Goal: Information Seeking & Learning: Learn about a topic

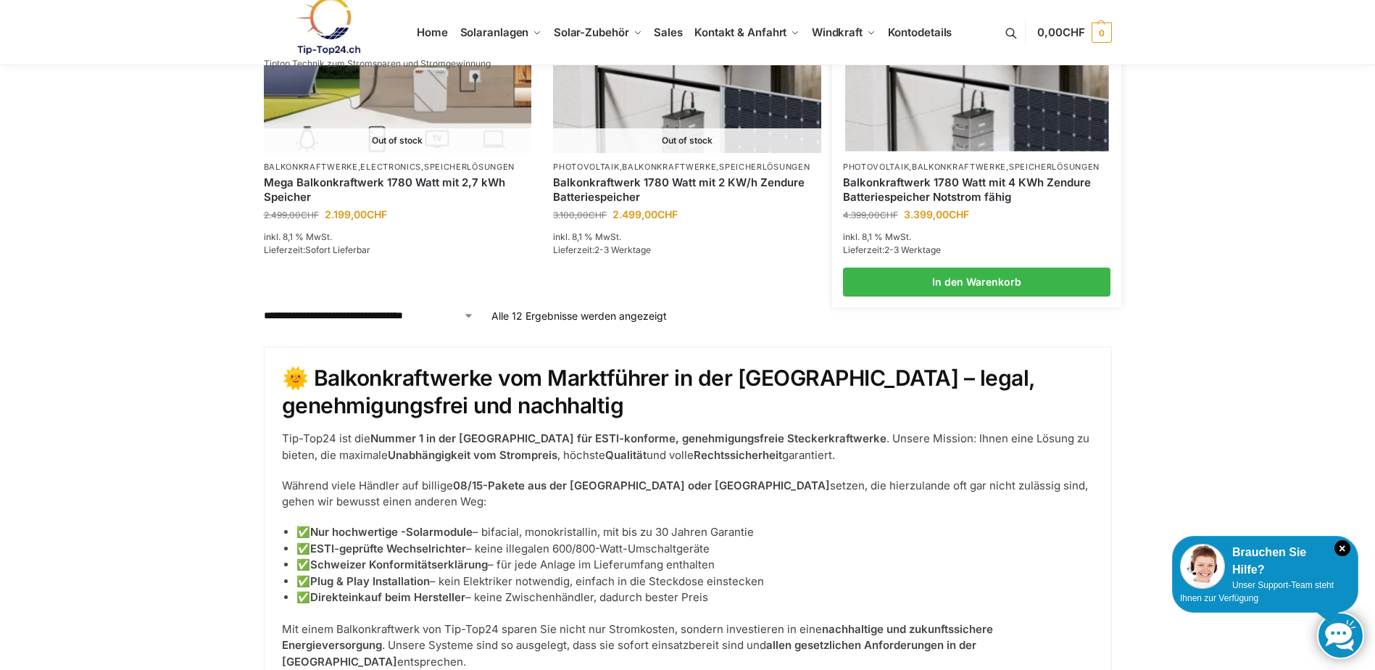
scroll to position [1450, 0]
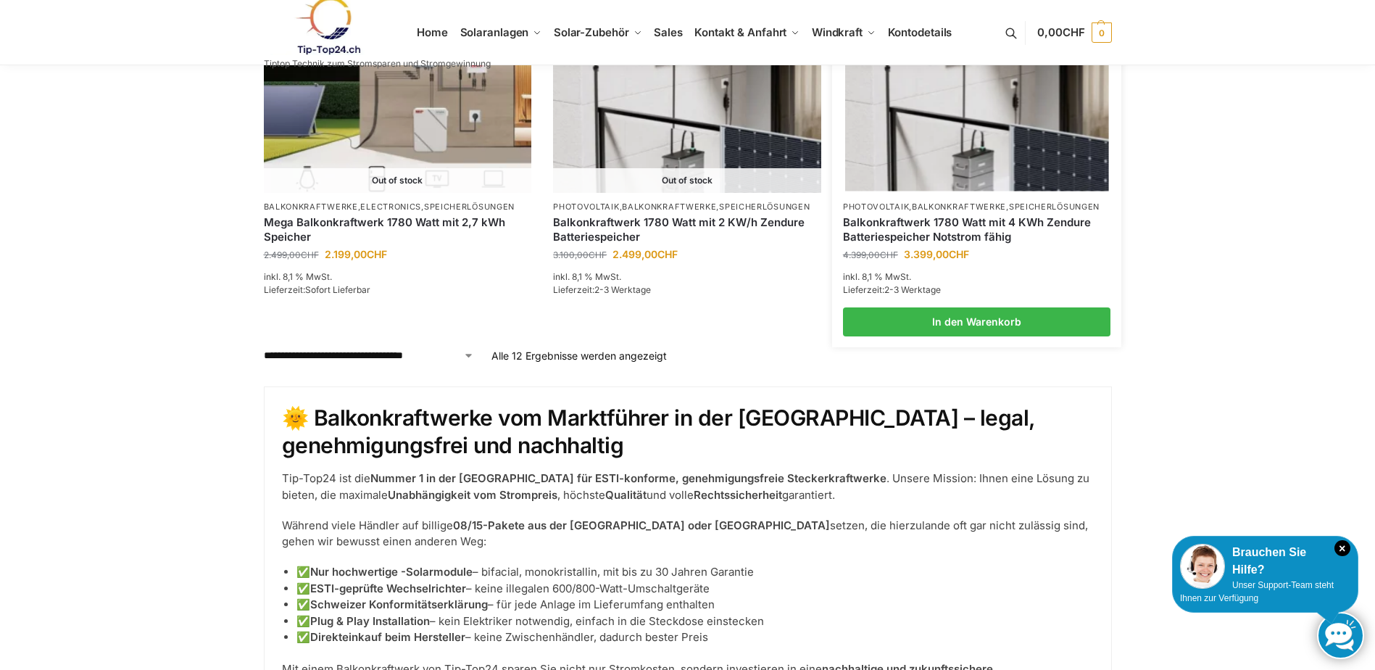
click at [950, 143] on img at bounding box center [976, 91] width 263 height 197
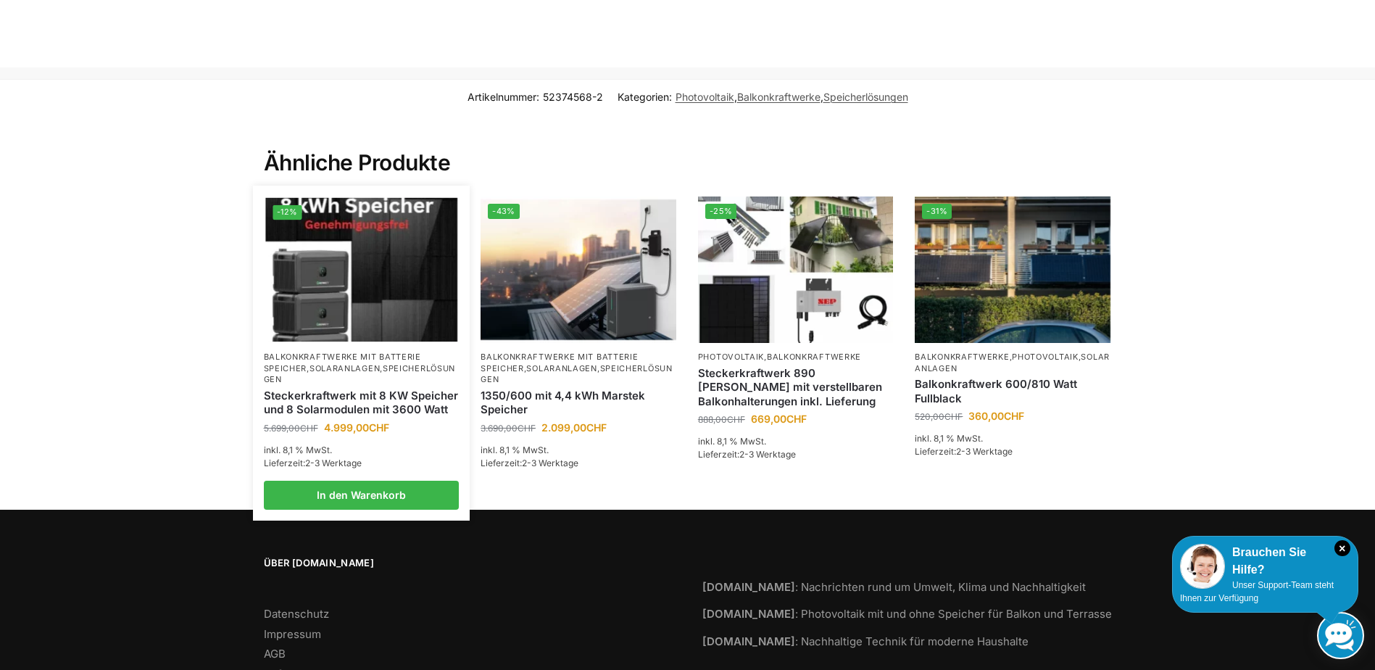
scroll to position [2994, 0]
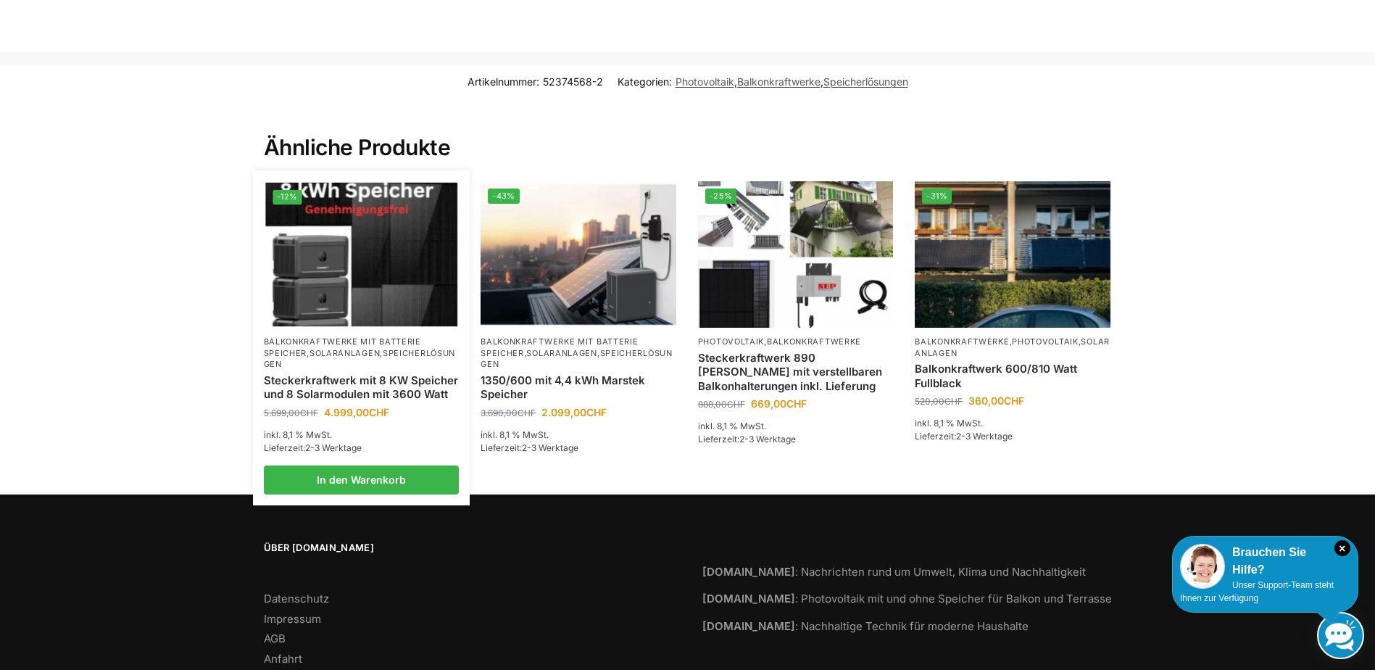
click at [341, 373] on link "Steckerkraftwerk mit 8 KW Speicher und 8 Solarmodulen mit 3600 Watt" at bounding box center [362, 387] width 196 height 28
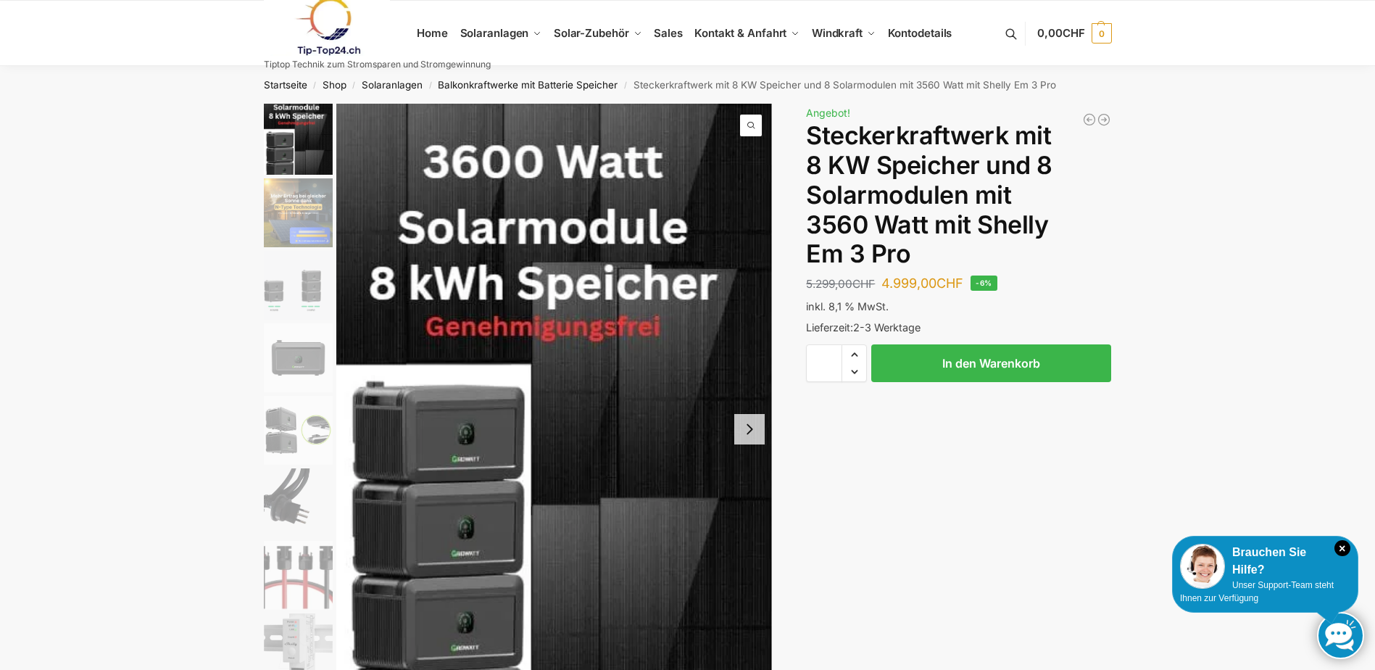
click at [303, 204] on img "2 / 9" at bounding box center [298, 212] width 69 height 69
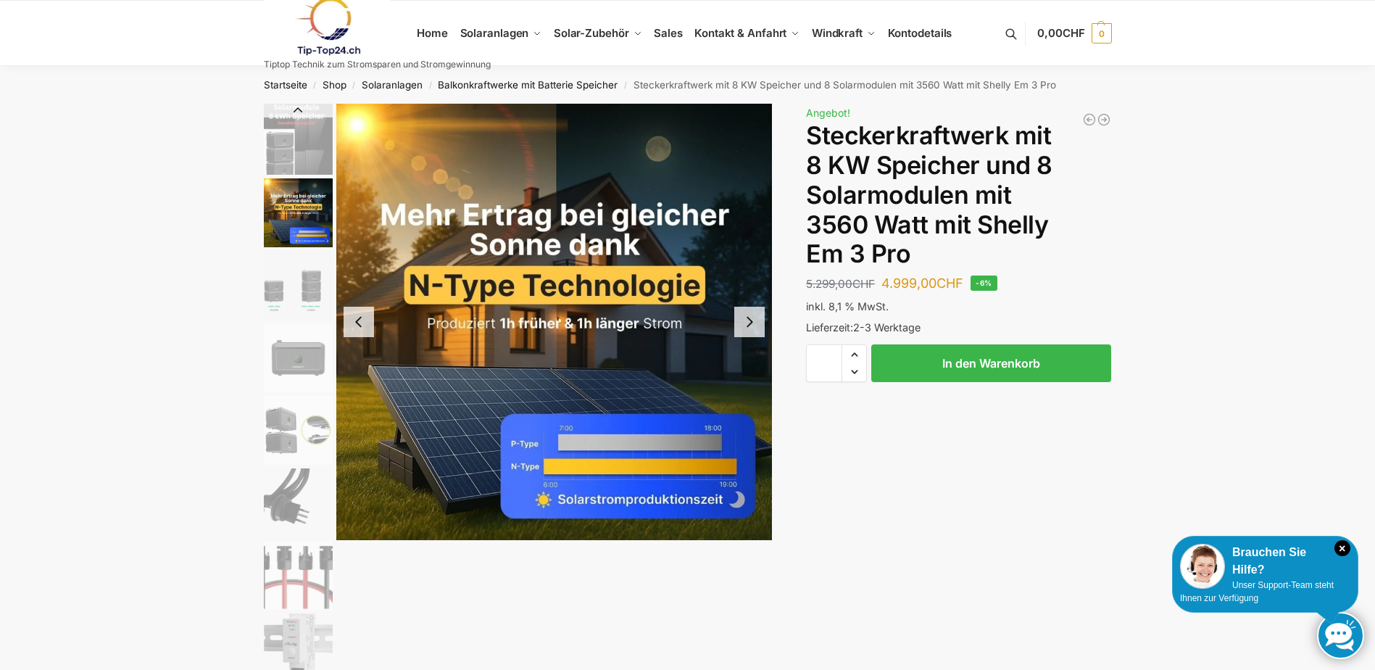
click at [294, 281] on img "3 / 9" at bounding box center [298, 285] width 69 height 69
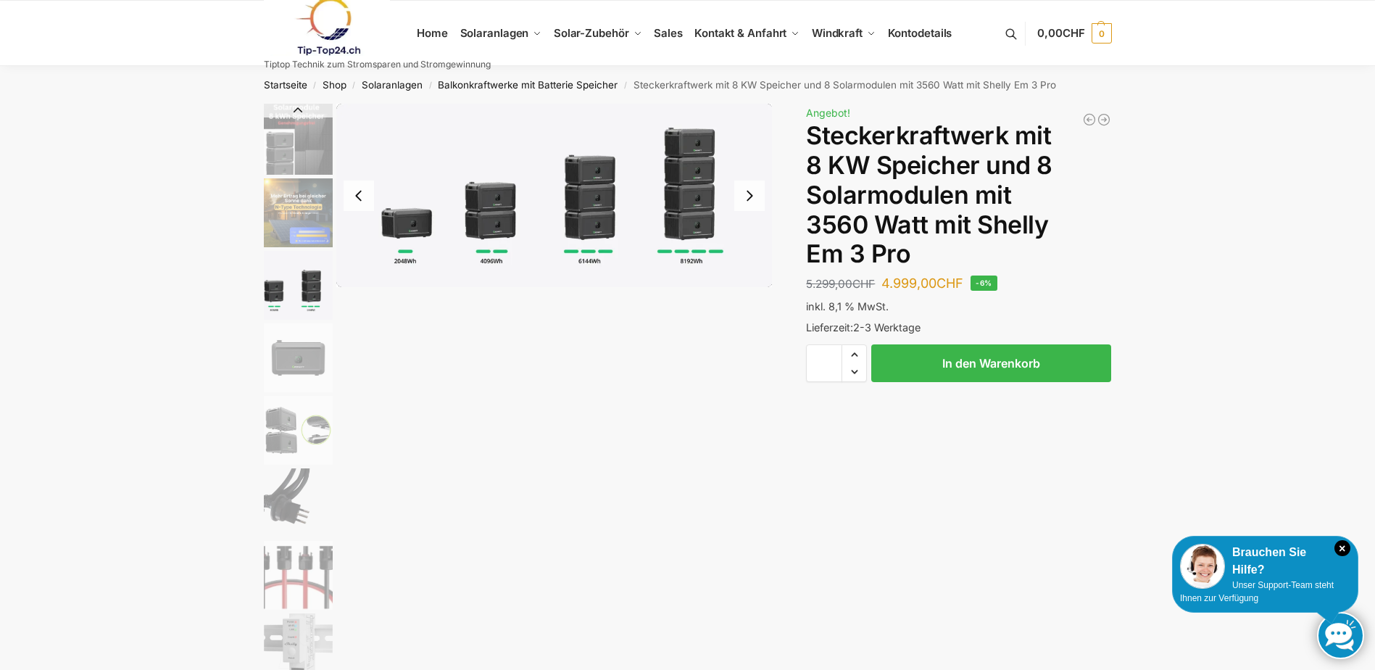
click at [307, 356] on img "4 / 9" at bounding box center [298, 357] width 69 height 69
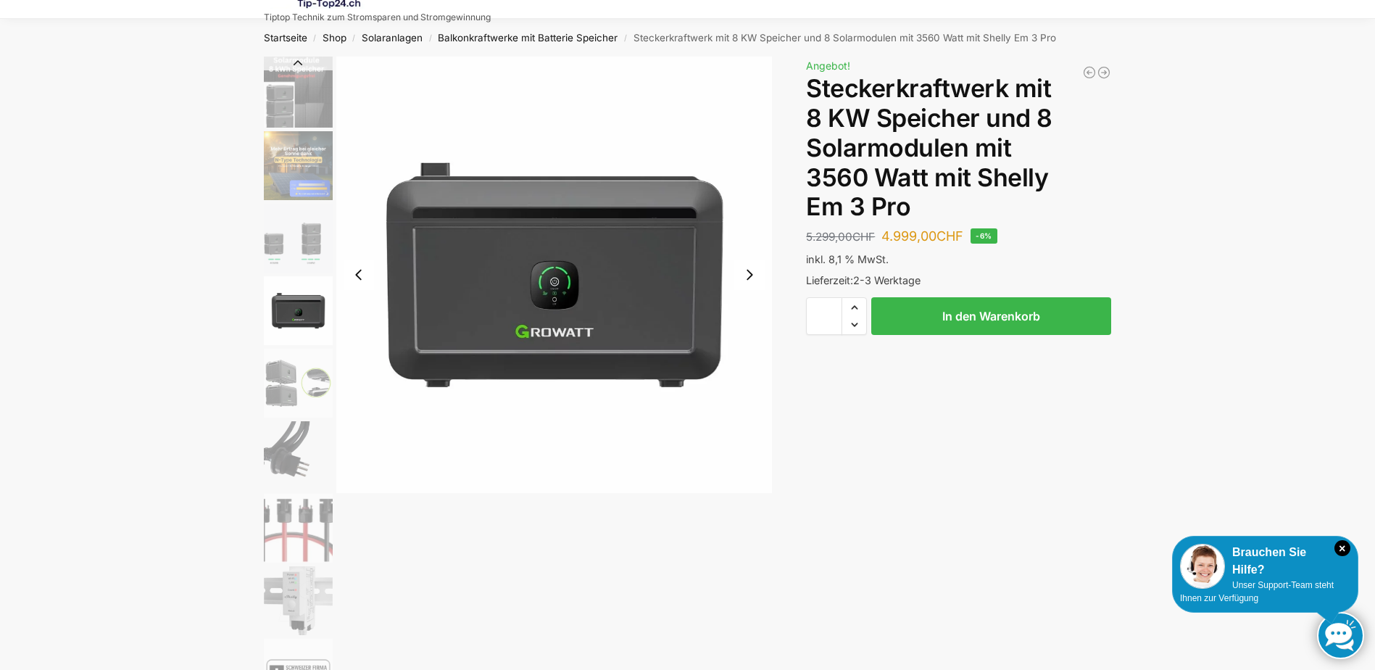
scroll to position [72, 0]
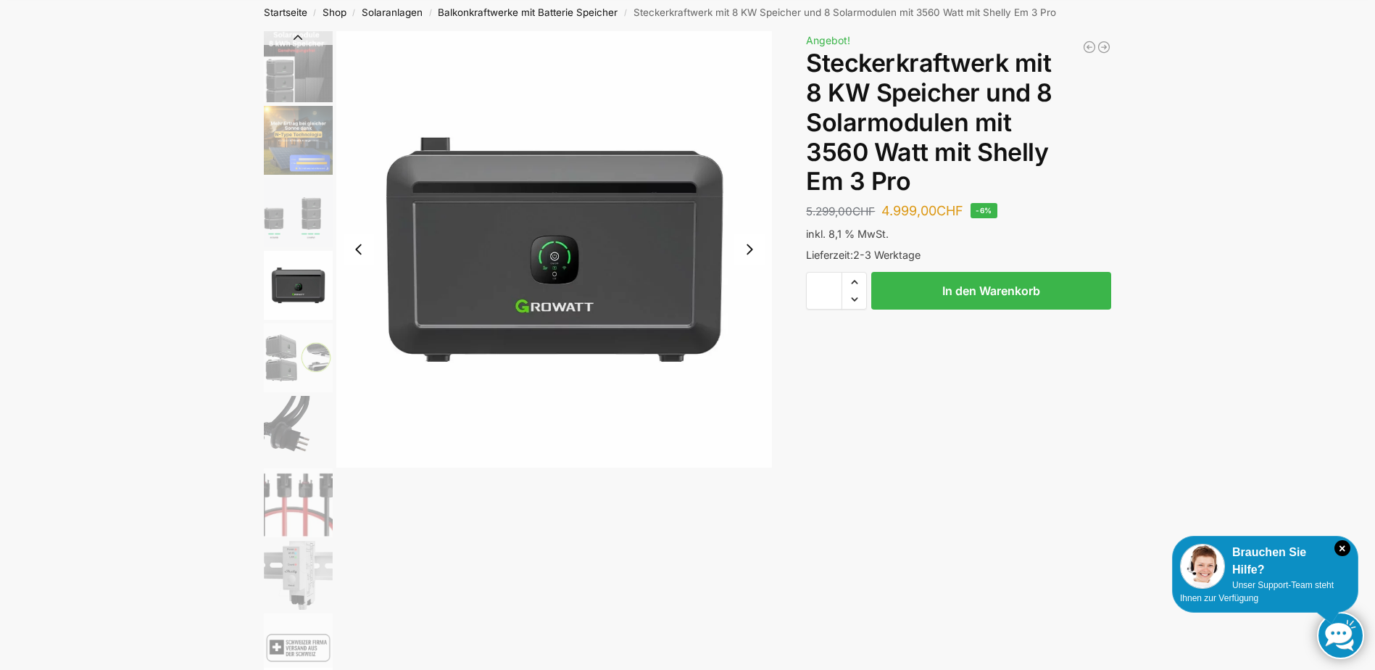
click at [289, 365] on img "5 / 9" at bounding box center [298, 357] width 69 height 69
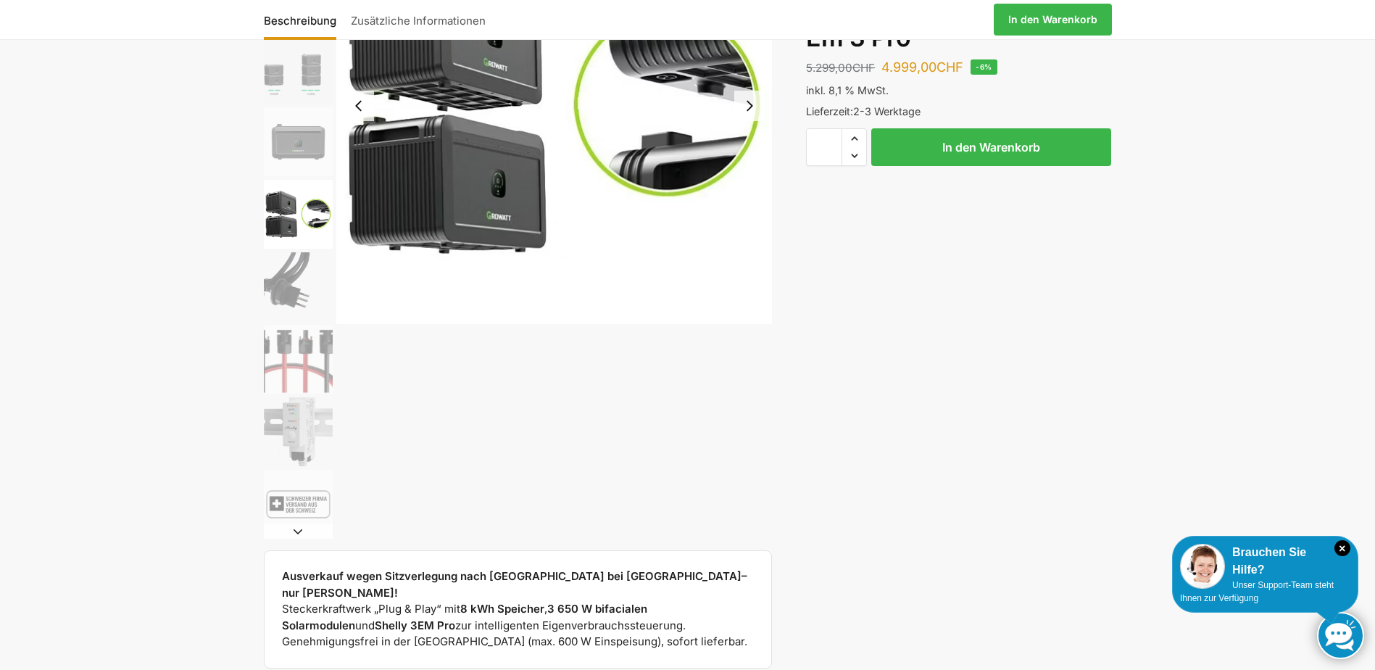
scroll to position [217, 0]
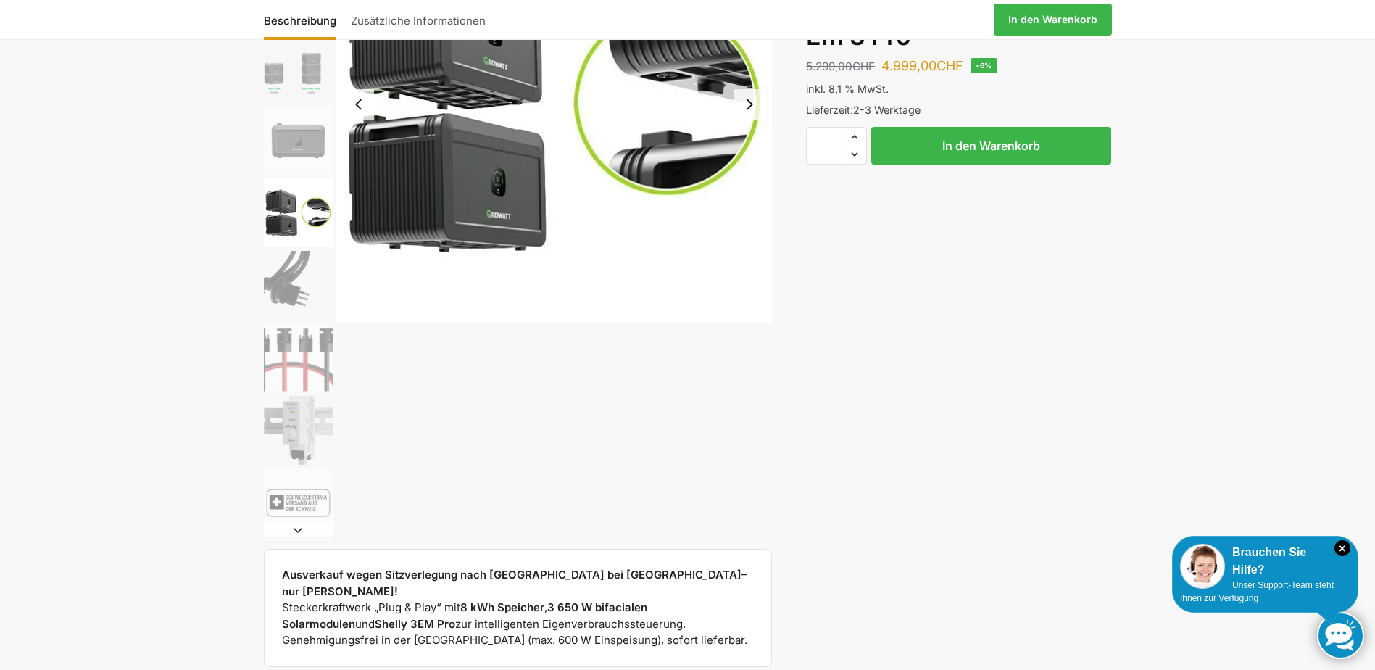
click at [286, 286] on img "6 / 9" at bounding box center [298, 285] width 69 height 69
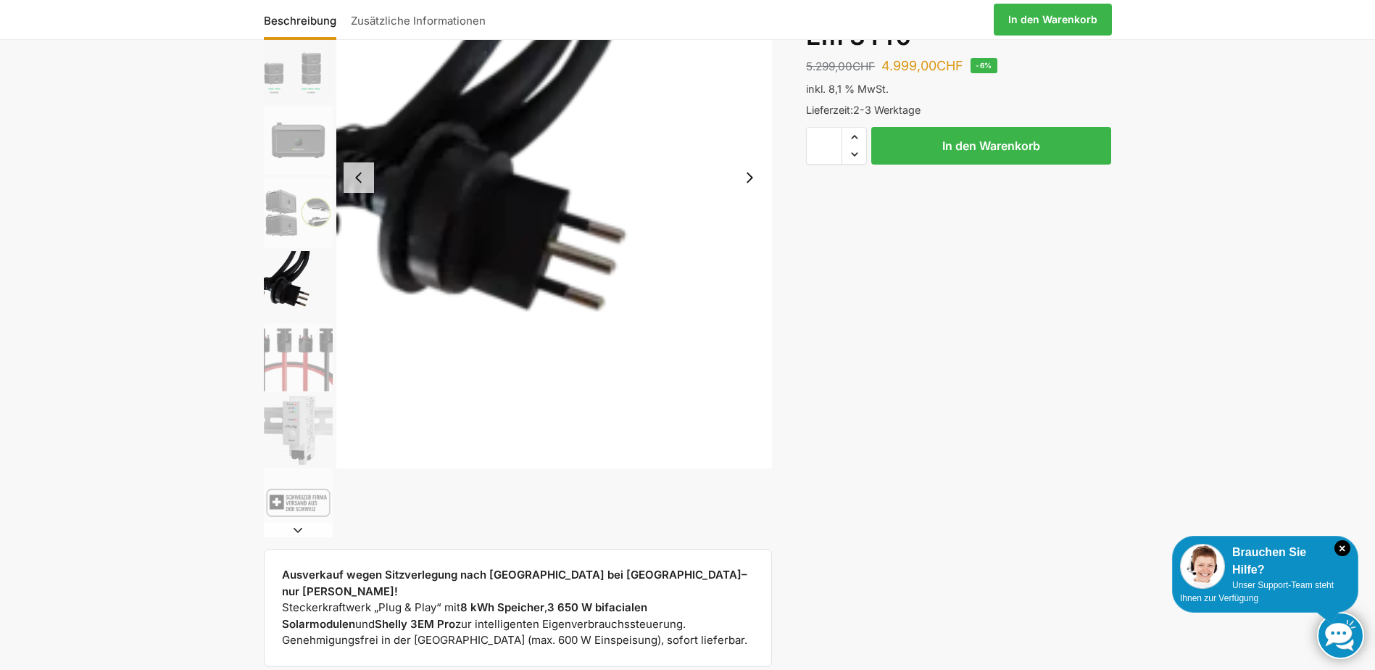
scroll to position [290, 0]
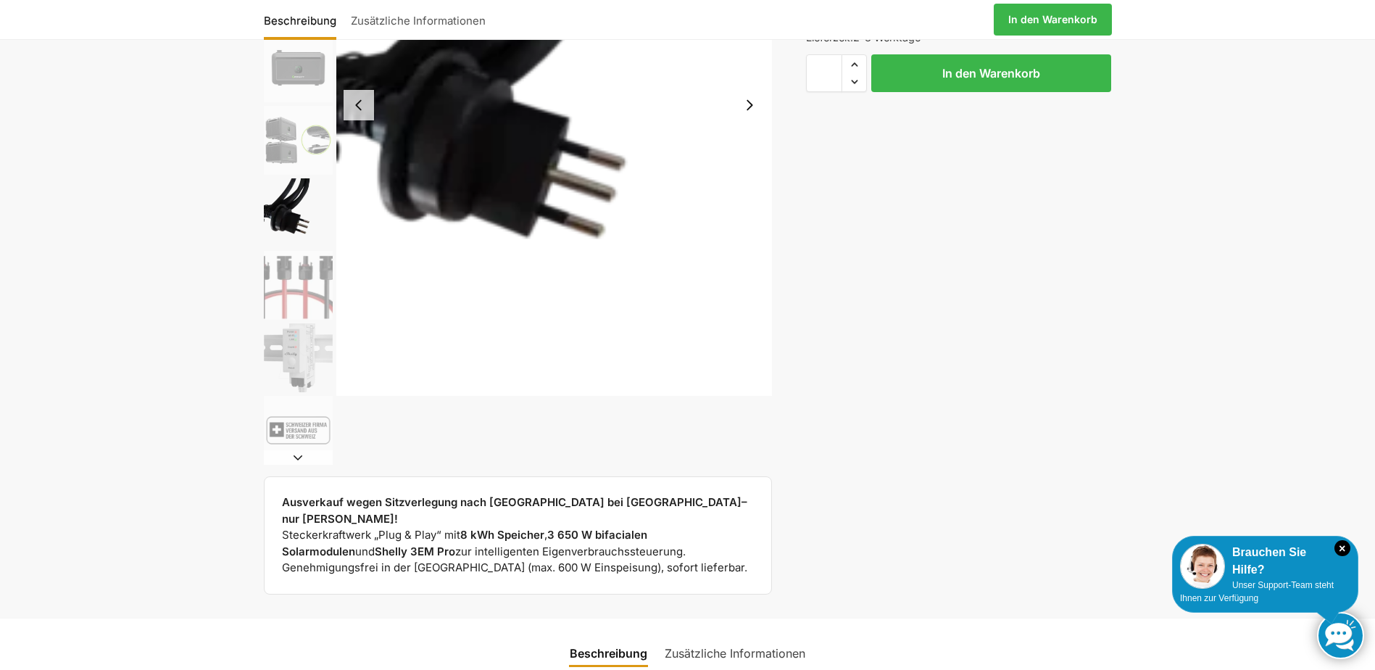
click at [295, 289] on img "7 / 9" at bounding box center [298, 285] width 69 height 69
click at [301, 283] on img "7 / 9" at bounding box center [298, 285] width 69 height 69
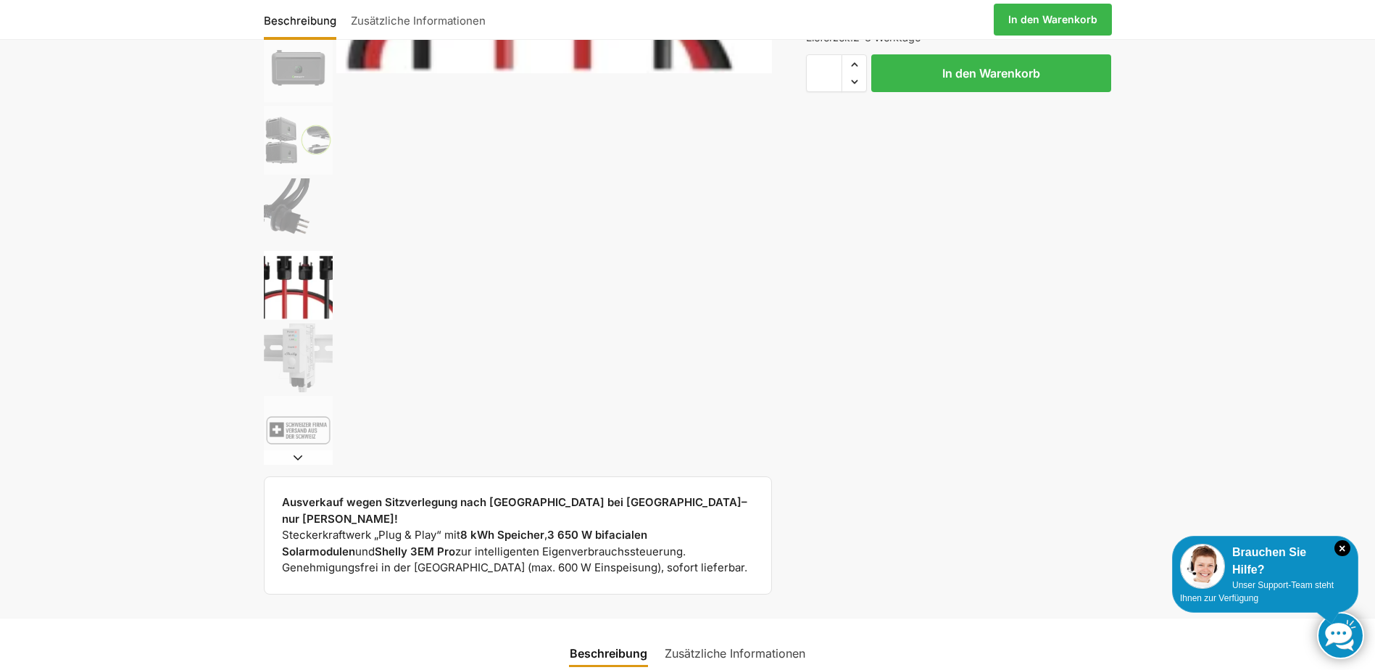
click at [301, 352] on img "8 / 9" at bounding box center [298, 357] width 69 height 69
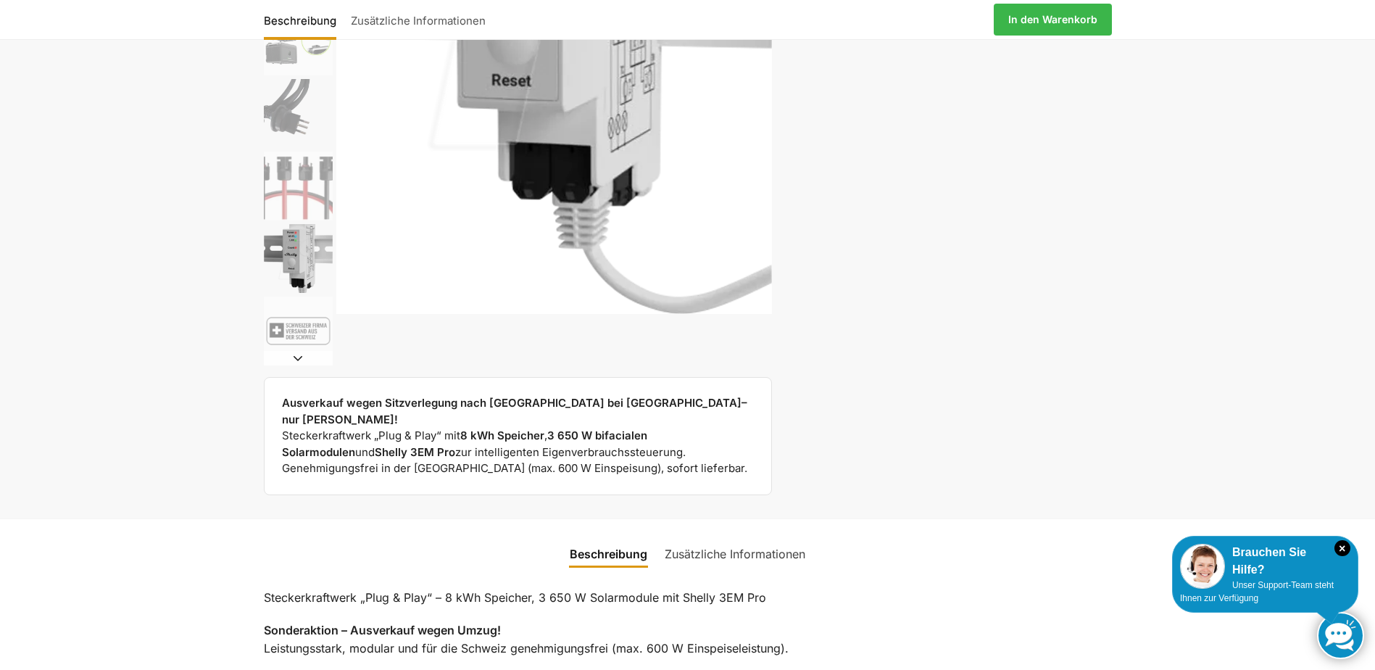
scroll to position [435, 0]
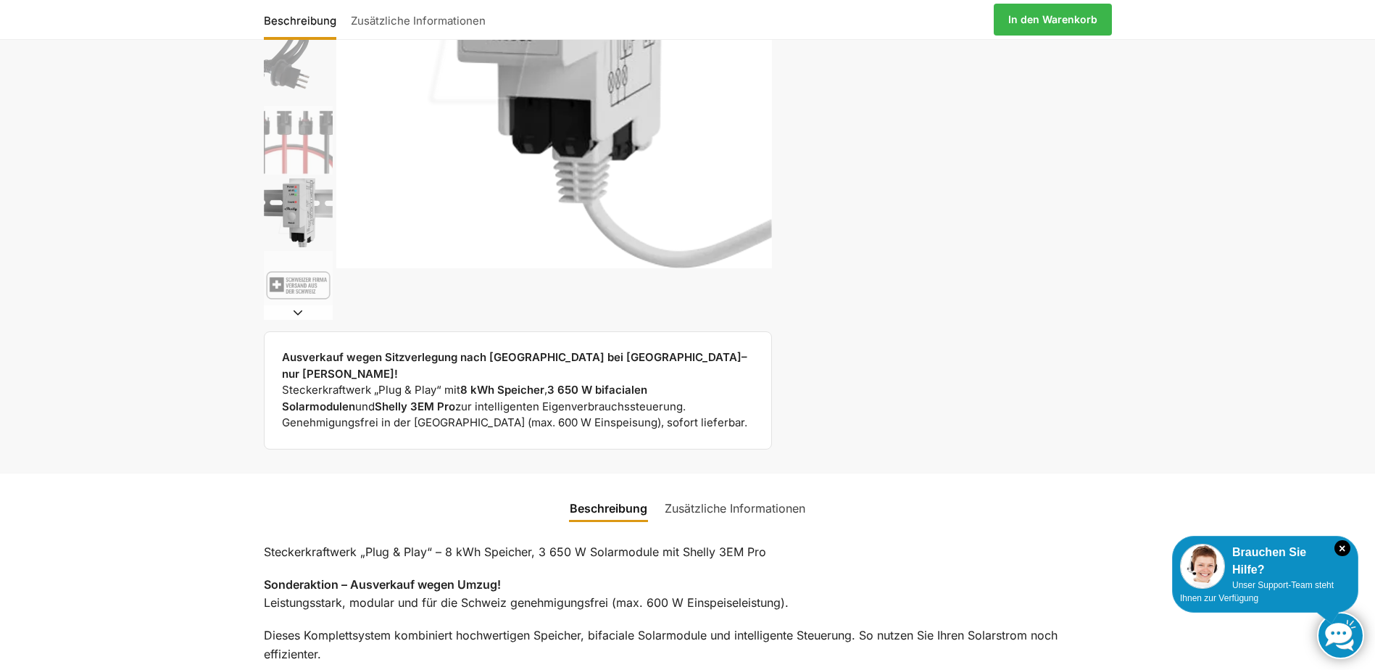
click at [302, 290] on img "9 / 9" at bounding box center [298, 285] width 69 height 69
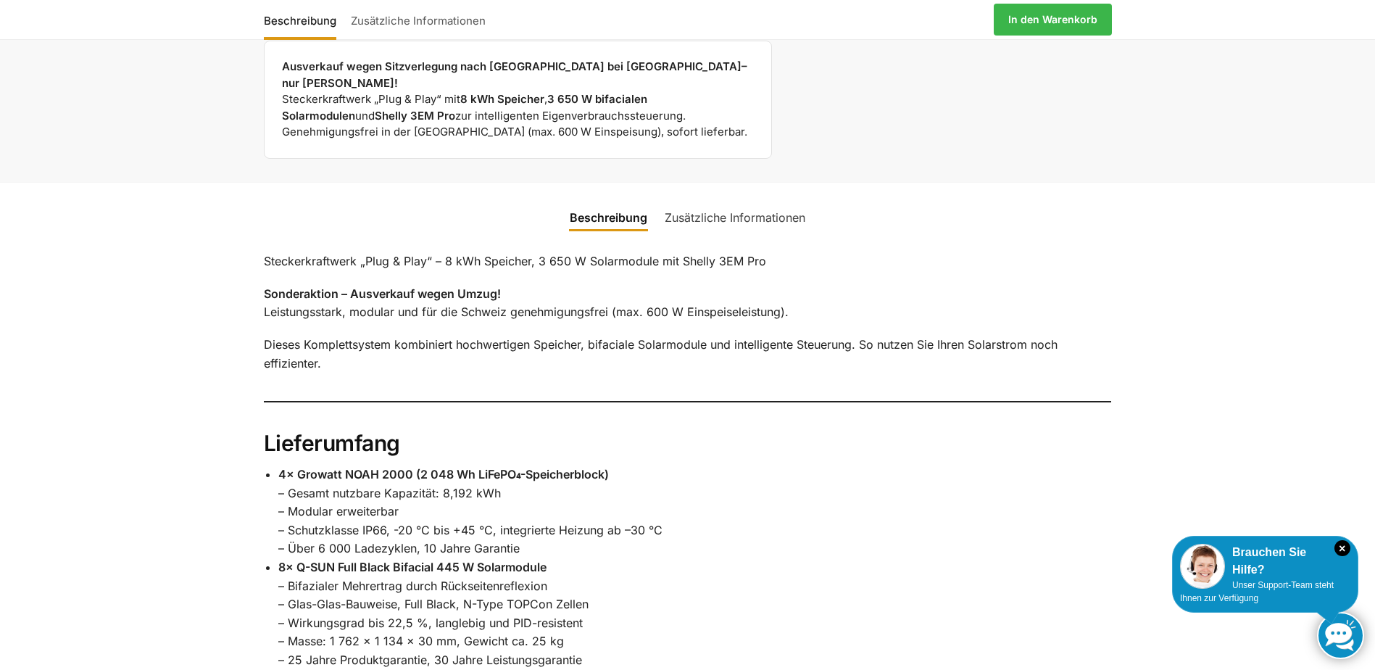
scroll to position [725, 0]
click at [733, 201] on link "Zusätzliche Informationen" at bounding box center [735, 218] width 158 height 35
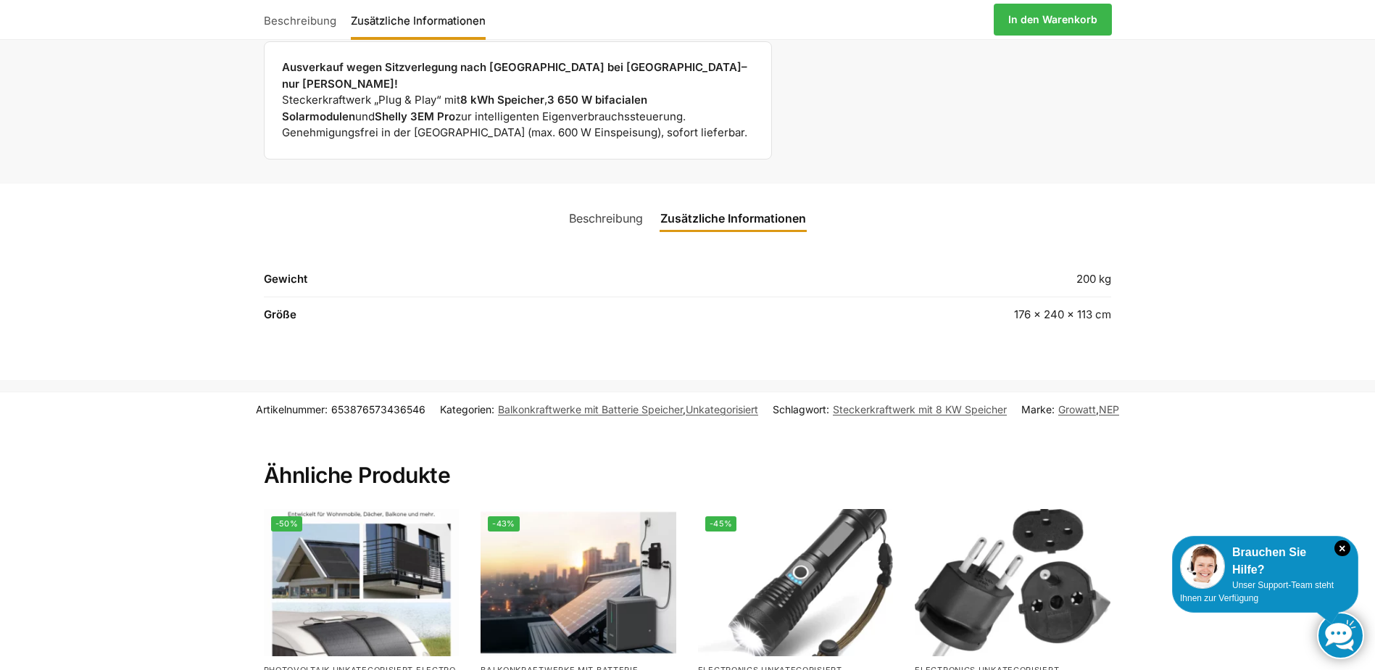
click at [617, 201] on link "Beschreibung" at bounding box center [605, 218] width 91 height 35
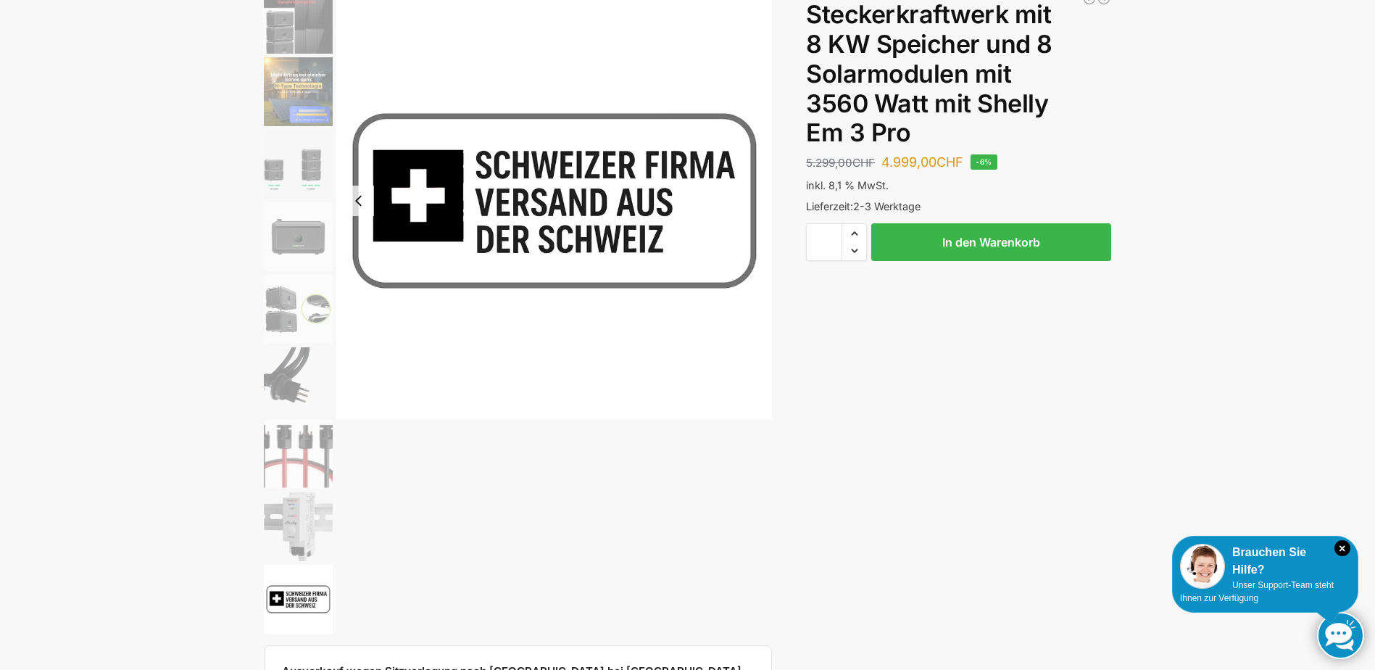
scroll to position [0, 0]
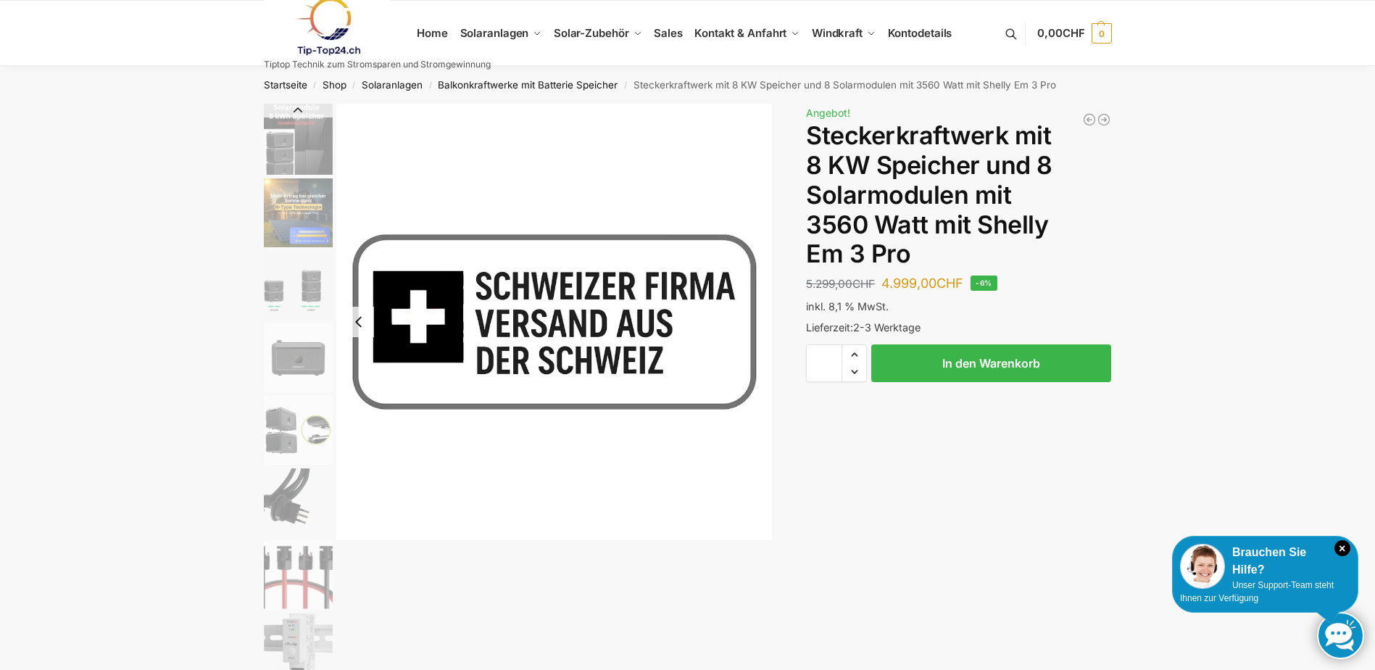
click at [295, 109] on button "Previous slide" at bounding box center [298, 110] width 69 height 14
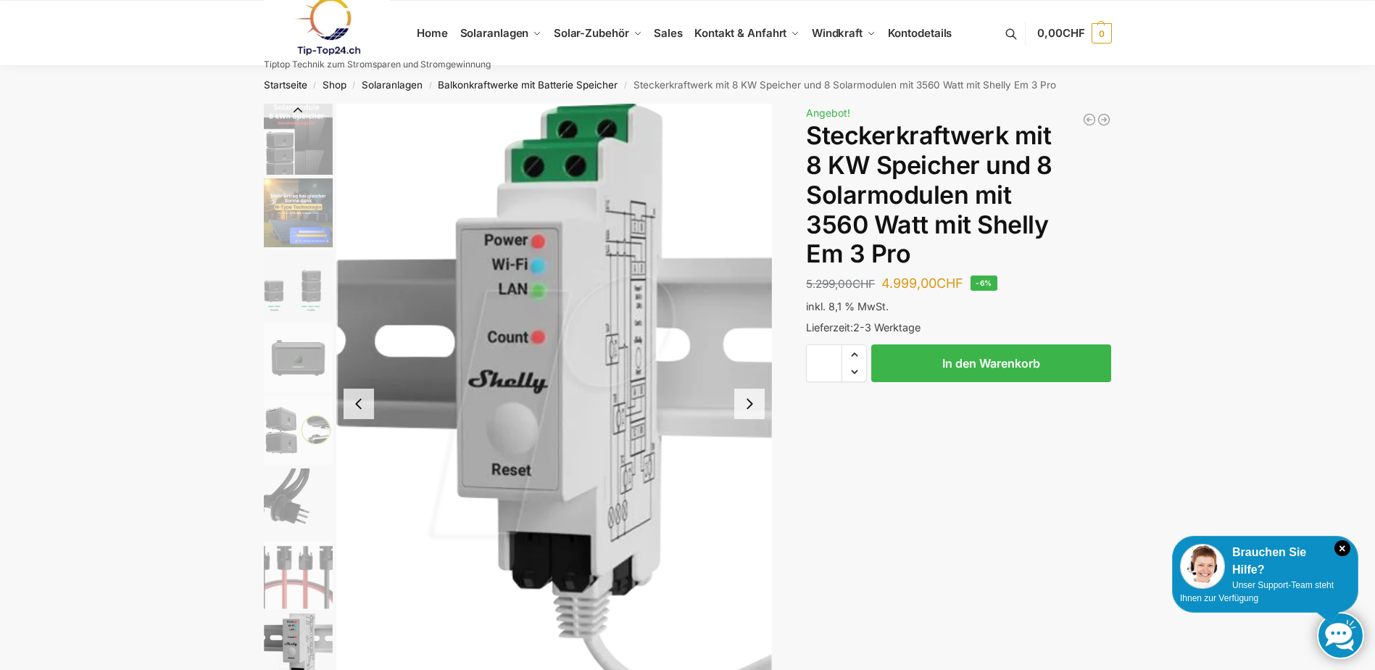
click at [295, 109] on button "Previous slide" at bounding box center [298, 110] width 69 height 14
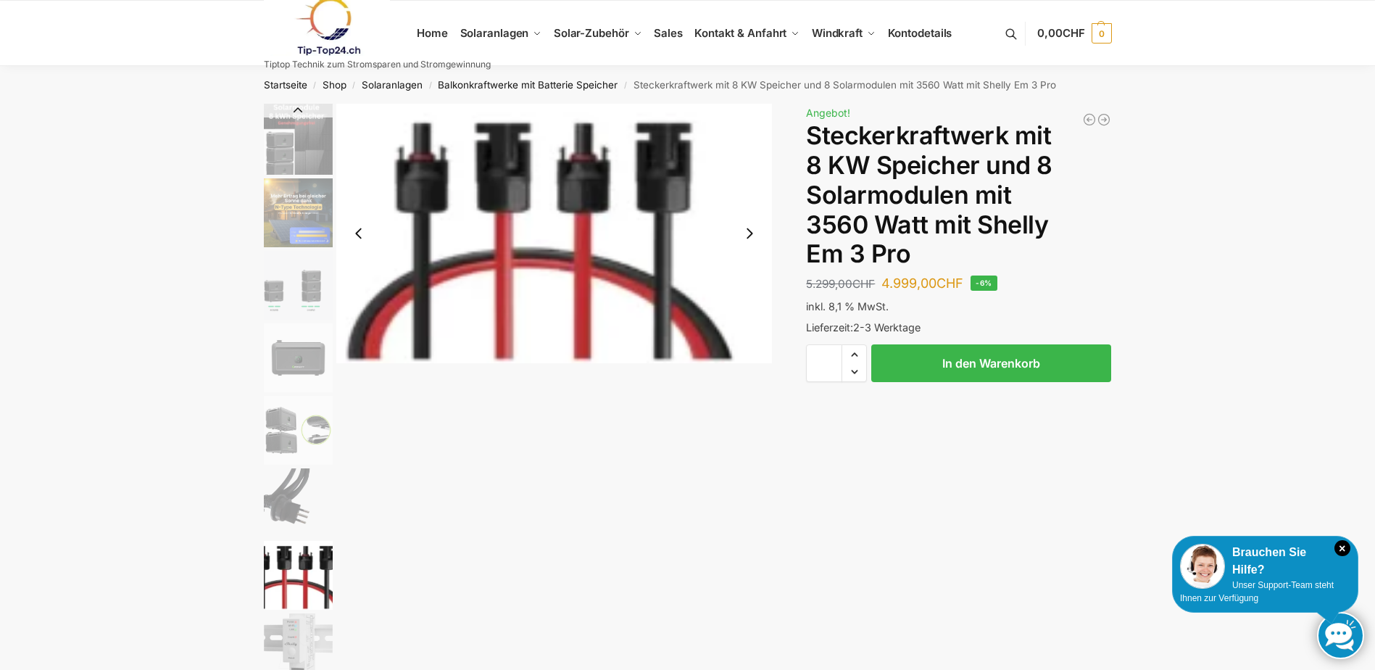
click at [295, 109] on button "Previous slide" at bounding box center [298, 110] width 69 height 14
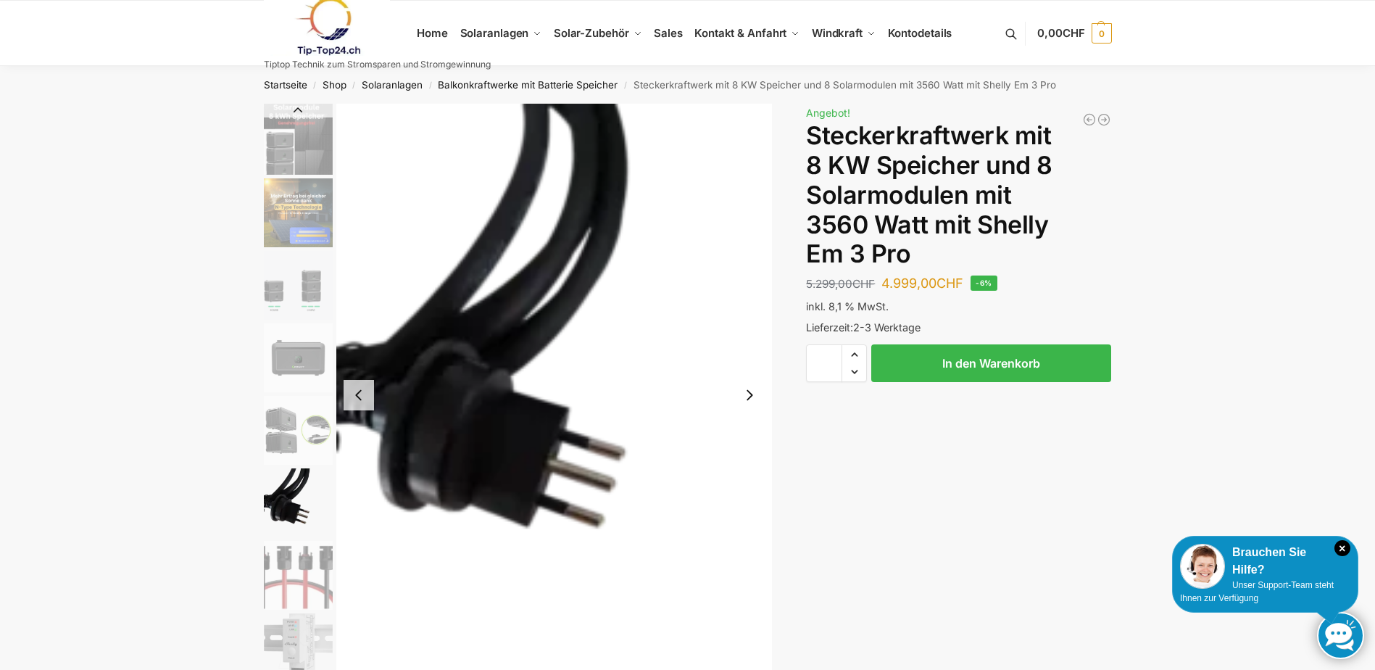
click at [295, 109] on button "Previous slide" at bounding box center [298, 110] width 69 height 14
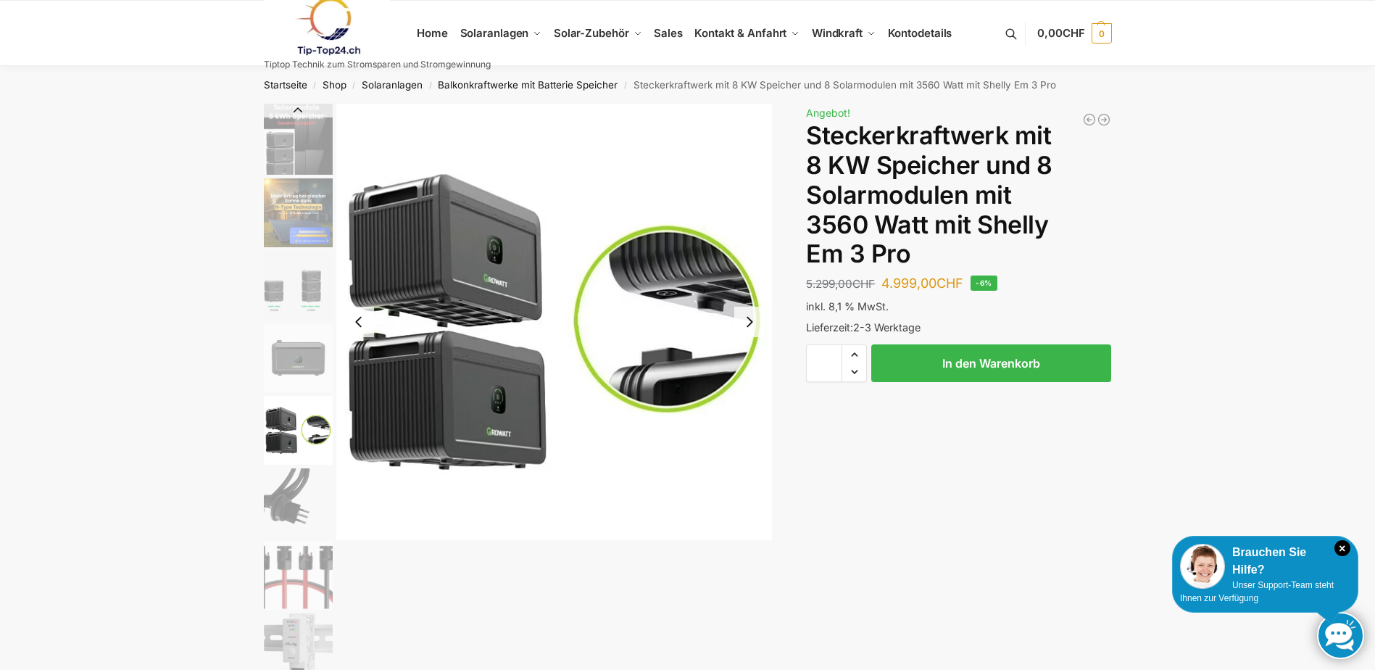
click at [295, 109] on button "Previous slide" at bounding box center [298, 110] width 69 height 14
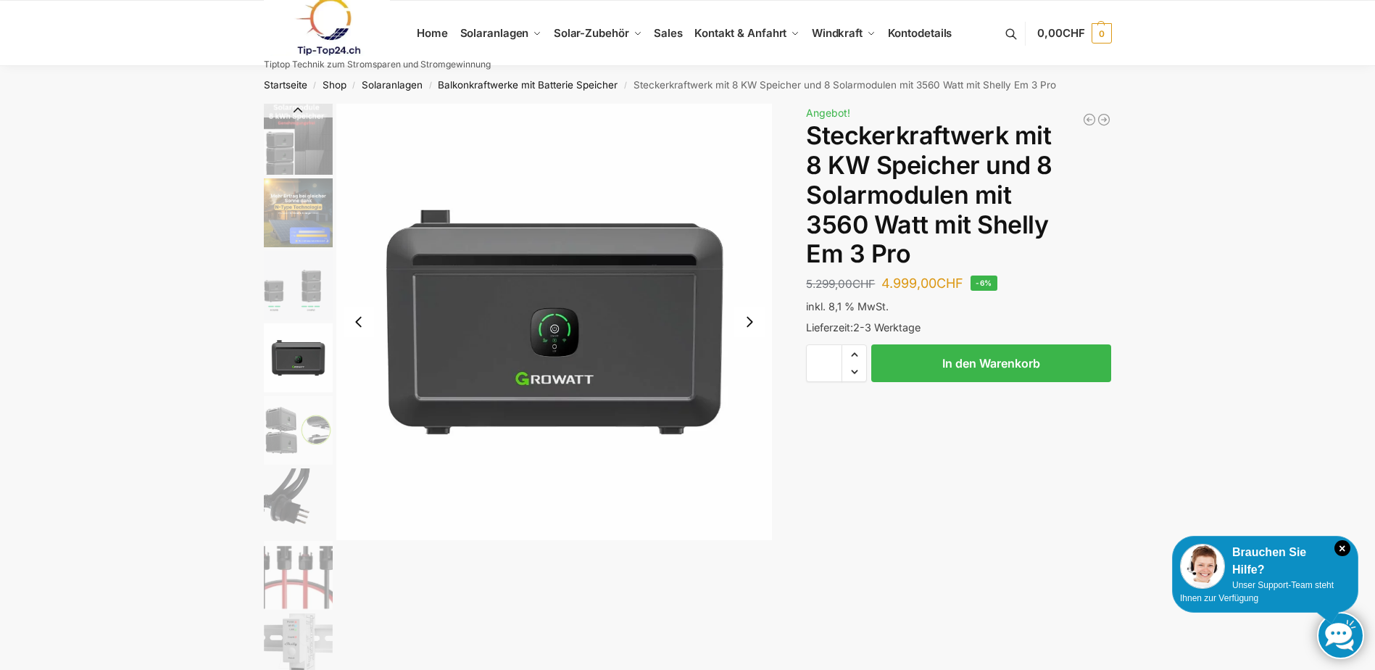
click at [295, 109] on button "Previous slide" at bounding box center [298, 110] width 69 height 14
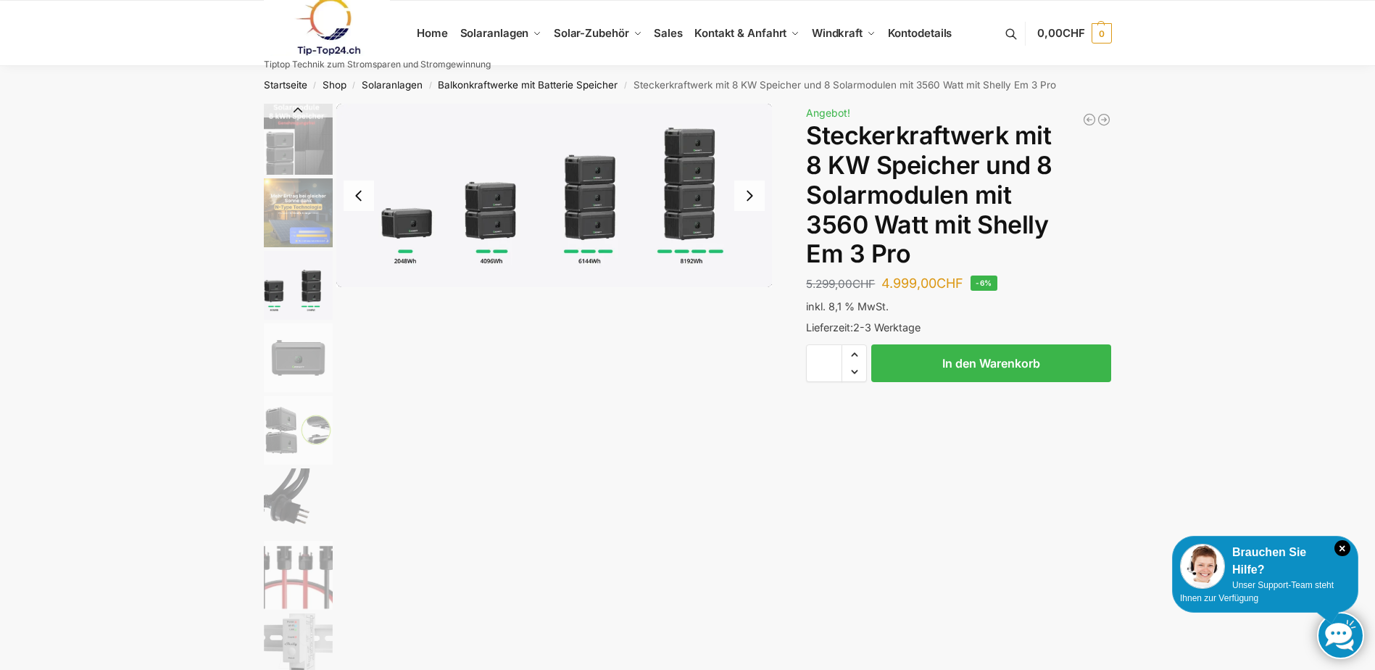
click at [295, 109] on button "Previous slide" at bounding box center [298, 110] width 69 height 14
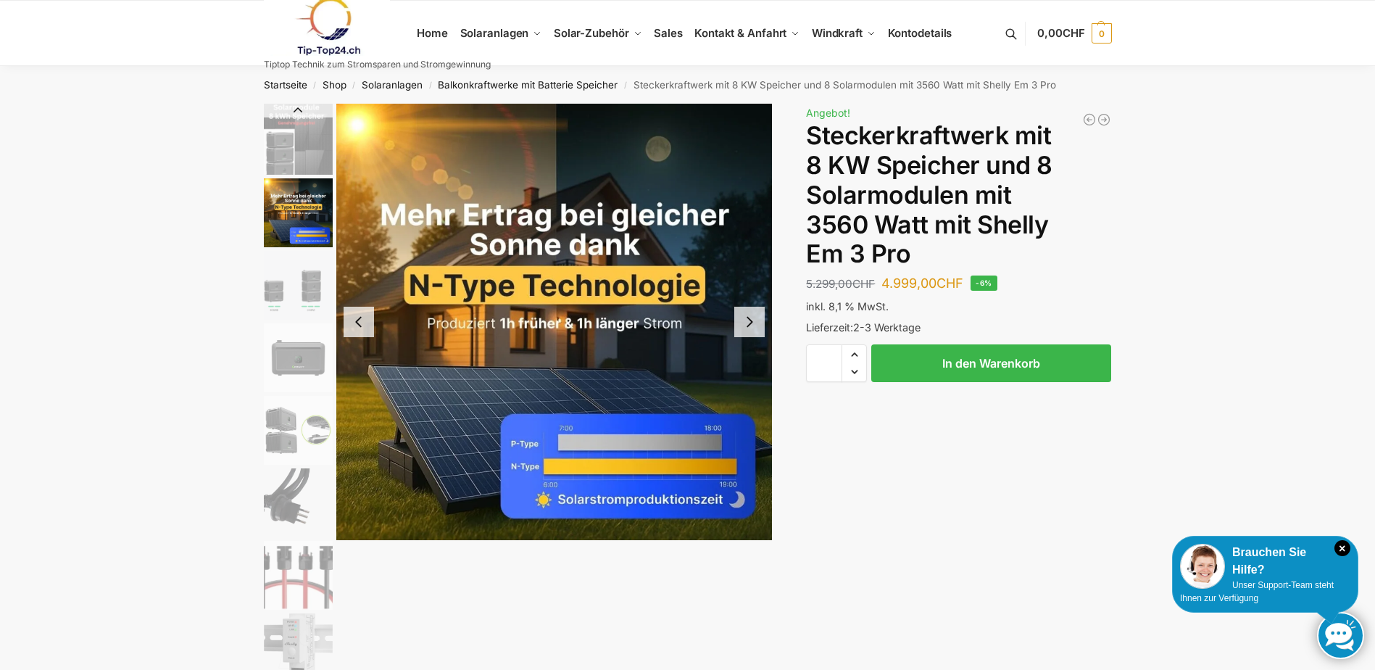
click at [295, 109] on button "Previous slide" at bounding box center [298, 110] width 69 height 14
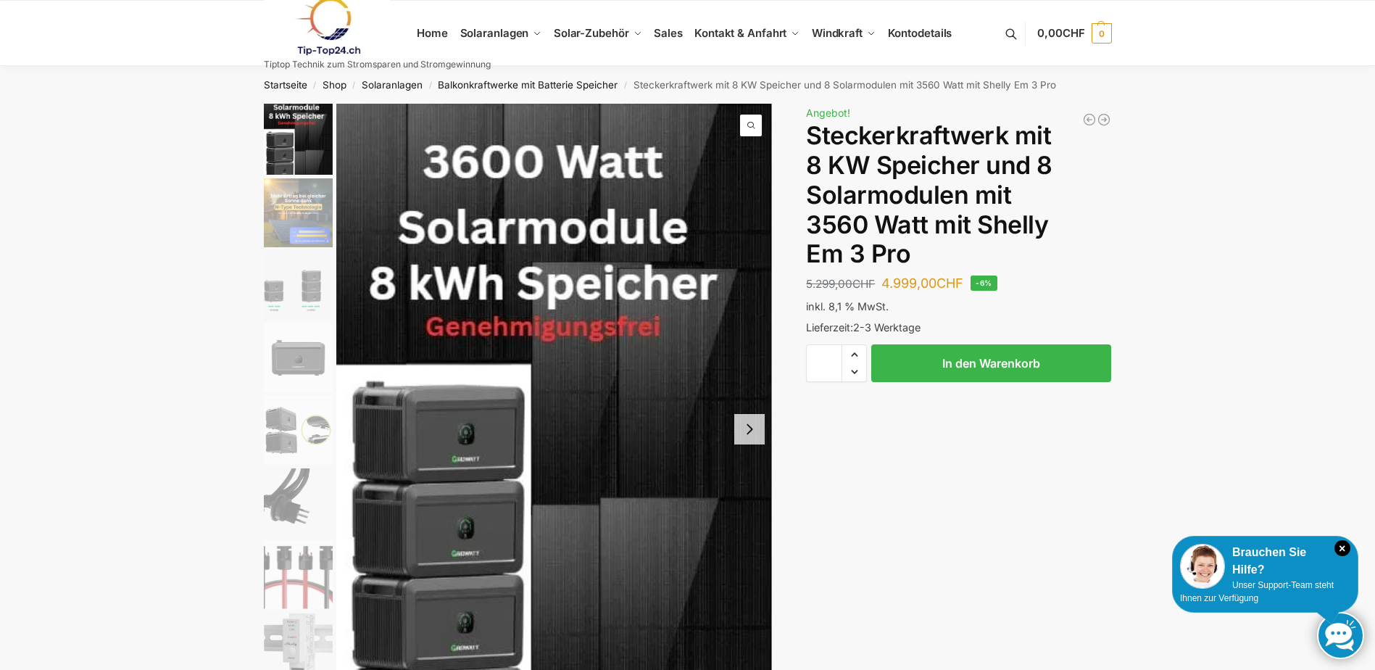
click at [295, 109] on img "1 / 9" at bounding box center [298, 139] width 69 height 71
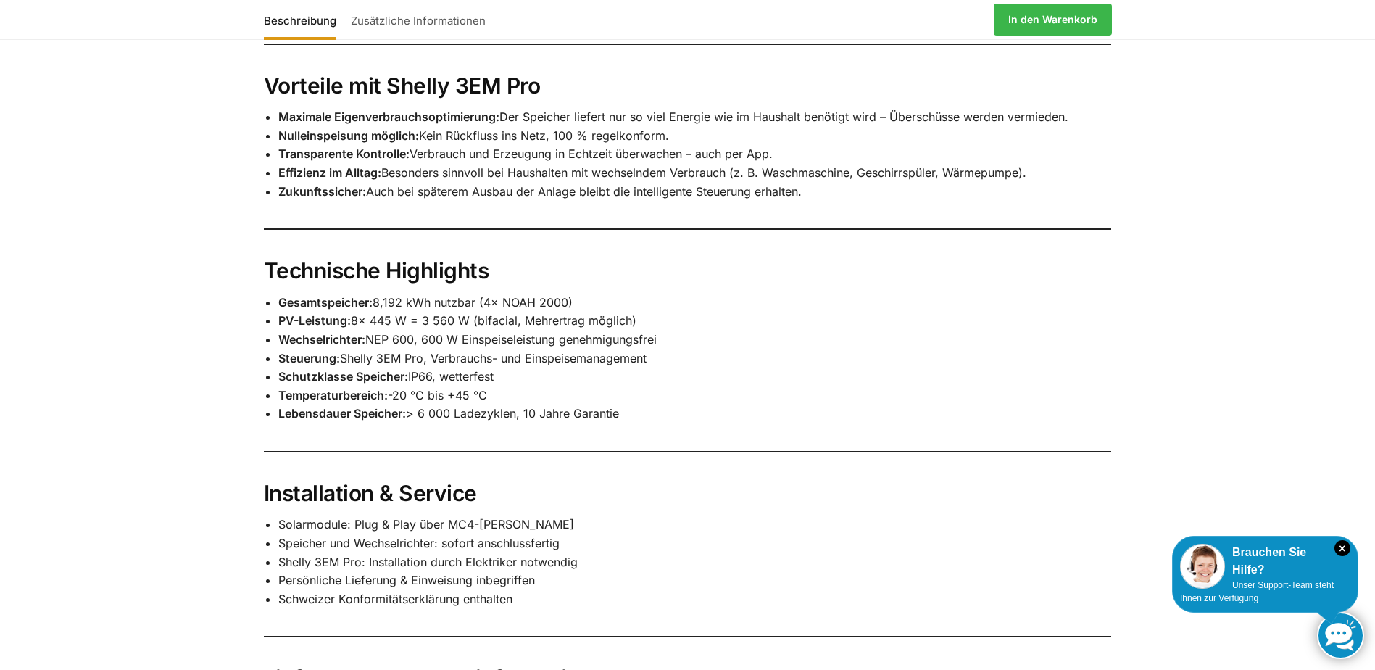
scroll to position [1595, 0]
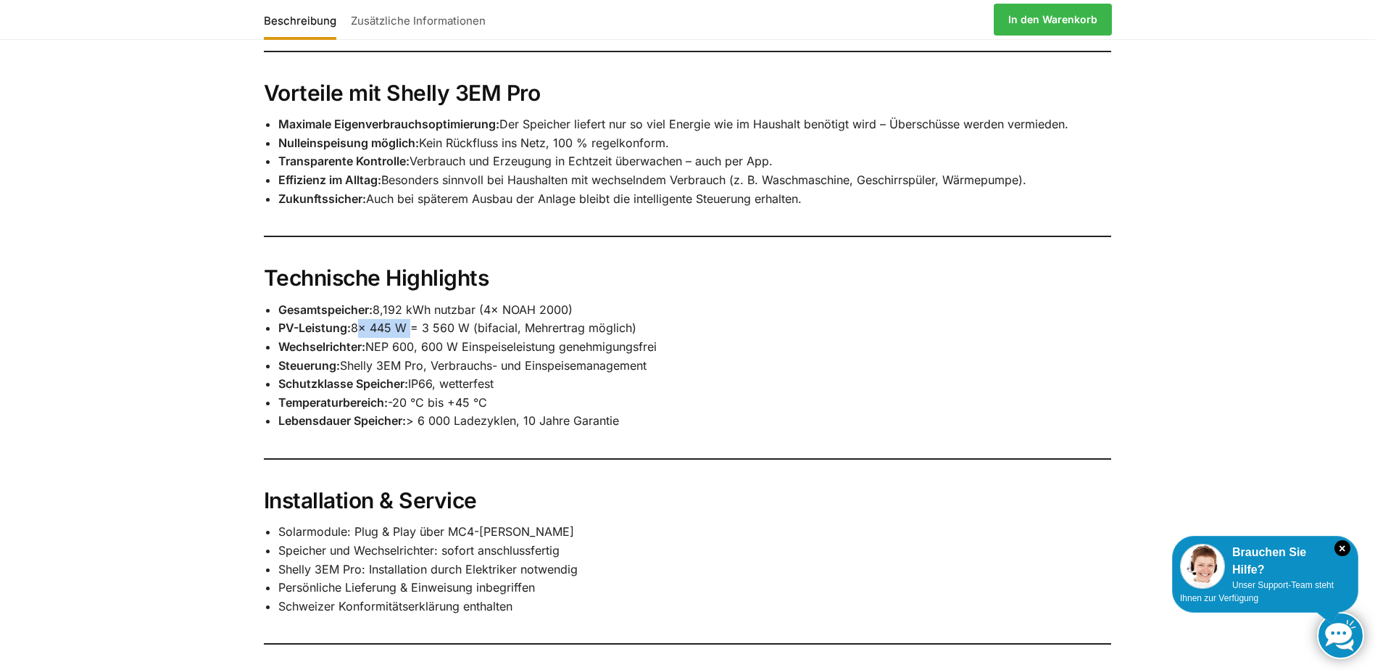
drag, startPoint x: 353, startPoint y: 312, endPoint x: 407, endPoint y: 311, distance: 54.4
click at [407, 319] on li "PV-Leistung: 8× 445 W = 3 560 W (bifacial, Mehrertrag möglich)" at bounding box center [695, 328] width 834 height 19
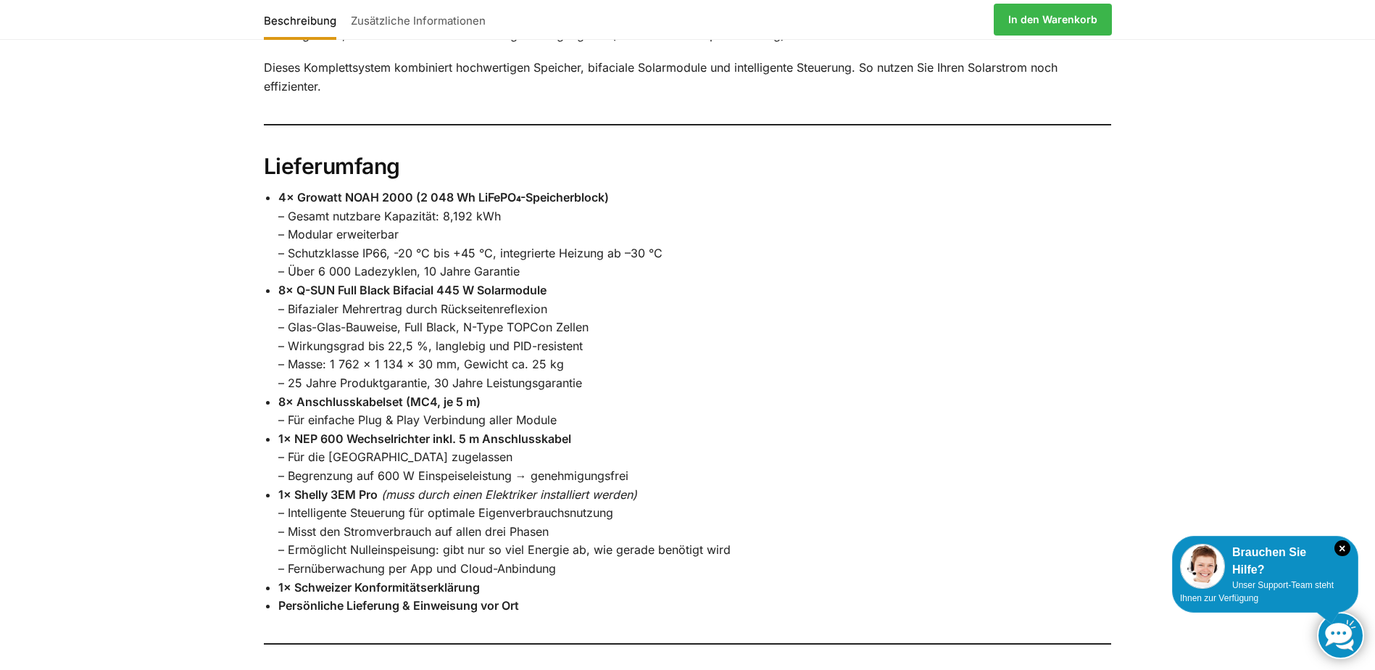
scroll to position [1015, 0]
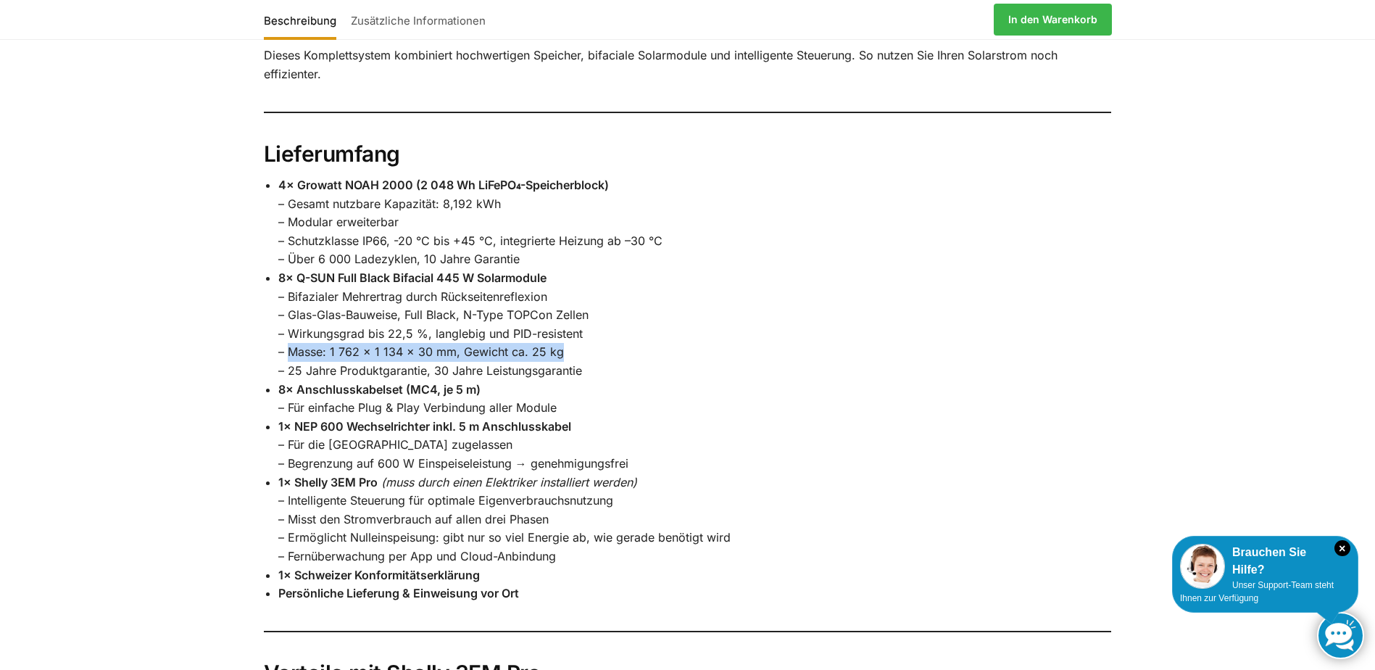
drag, startPoint x: 291, startPoint y: 338, endPoint x: 559, endPoint y: 344, distance: 268.3
click at [559, 344] on li "8× Q-SUN Full Black Bifacial 445 W Solarmodule – Bifazialer Mehrertrag durch Rü…" at bounding box center [695, 325] width 834 height 112
click at [560, 344] on li "8× Q-SUN Full Black Bifacial 445 W Solarmodule – Bifazialer Mehrertrag durch Rü…" at bounding box center [695, 325] width 834 height 112
drag, startPoint x: 560, startPoint y: 341, endPoint x: 287, endPoint y: 336, distance: 272.6
click at [287, 336] on li "8× Q-SUN Full Black Bifacial 445 W Solarmodule – Bifazialer Mehrertrag durch Rü…" at bounding box center [695, 325] width 834 height 112
